Goal: Task Accomplishment & Management: Use online tool/utility

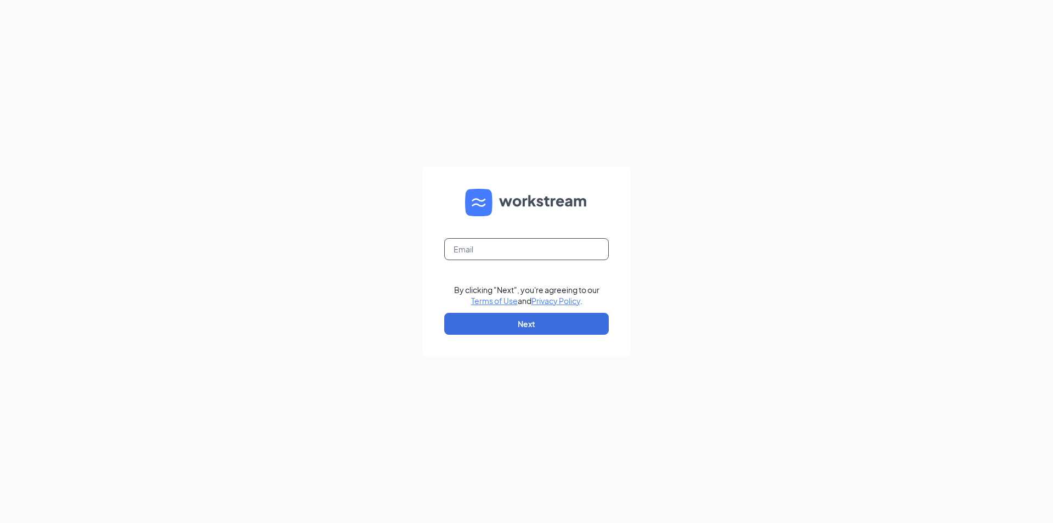
click at [518, 251] on input "text" at bounding box center [526, 249] width 165 height 22
type input "[EMAIL_ADDRESS][DOMAIN_NAME]"
click at [537, 325] on button "Next" at bounding box center [526, 324] width 165 height 22
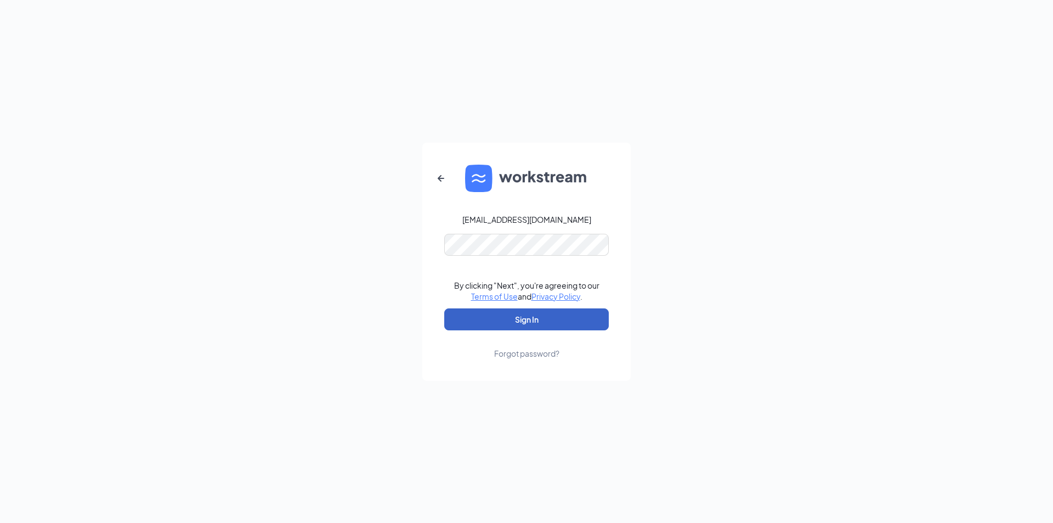
click at [503, 329] on button "Sign In" at bounding box center [526, 319] width 165 height 22
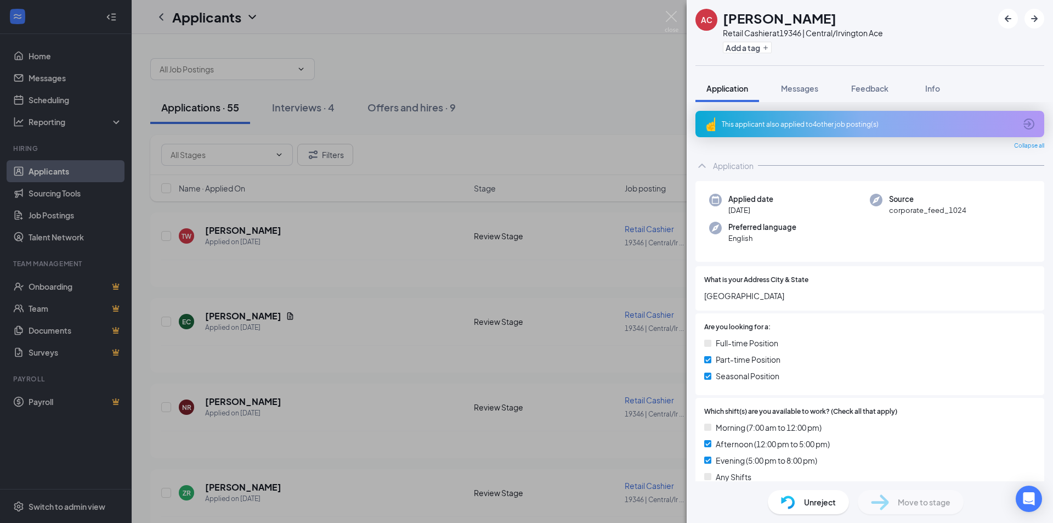
click at [424, 292] on div "AC [PERSON_NAME] Retail Cashier at 19346 | Central/Irvington Ace Add a tag Appl…" at bounding box center [526, 261] width 1053 height 523
